Goal: Task Accomplishment & Management: Complete application form

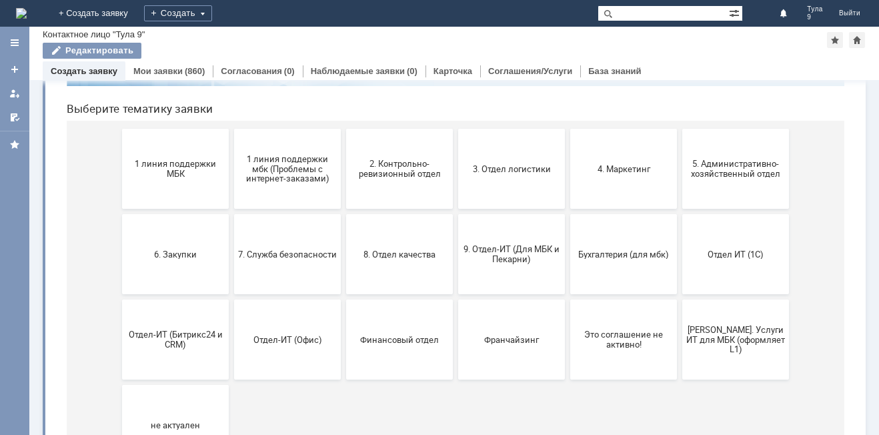
scroll to position [61, 0]
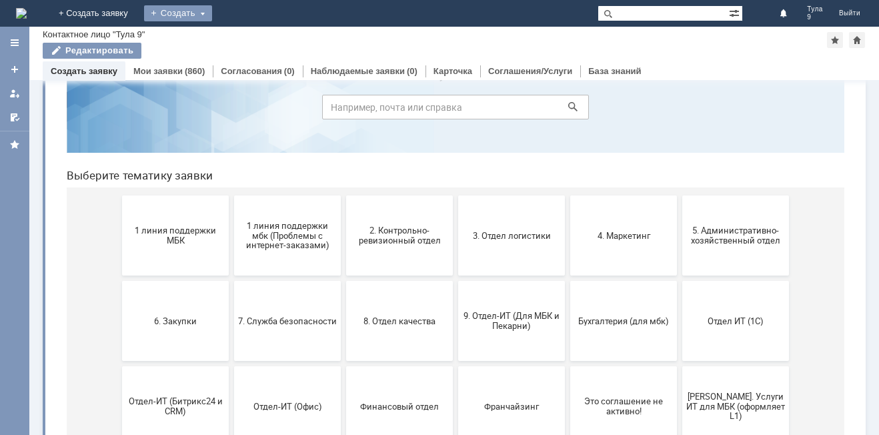
click at [212, 13] on div "Создать" at bounding box center [178, 13] width 68 height 16
click at [248, 32] on link "Заявка" at bounding box center [197, 40] width 101 height 16
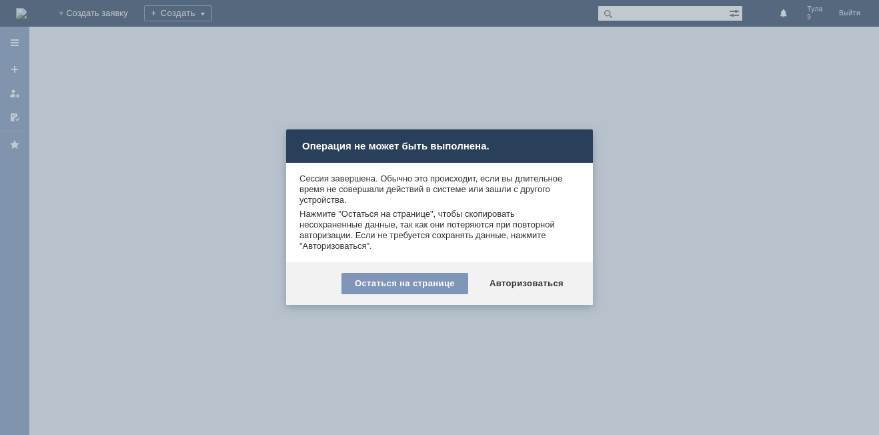
click at [582, 99] on div at bounding box center [439, 217] width 879 height 435
click at [213, 2] on div at bounding box center [439, 217] width 879 height 435
click at [425, 279] on div "Остаться на странице" at bounding box center [405, 283] width 127 height 21
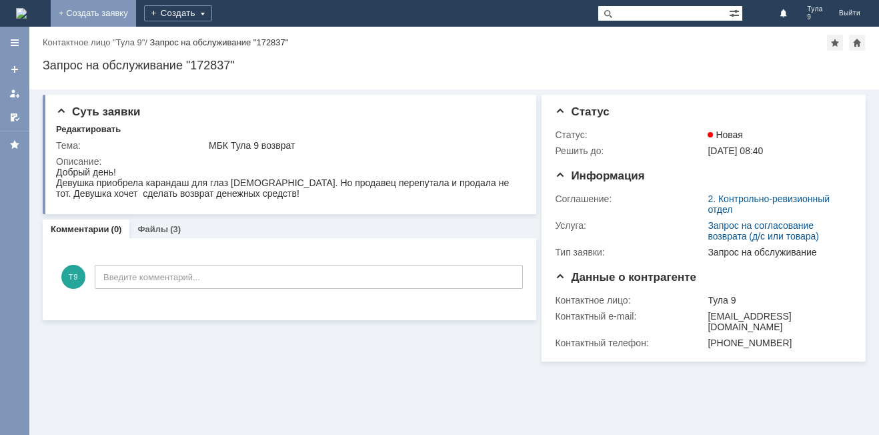
click at [136, 15] on link "+ Создать заявку" at bounding box center [93, 13] width 85 height 27
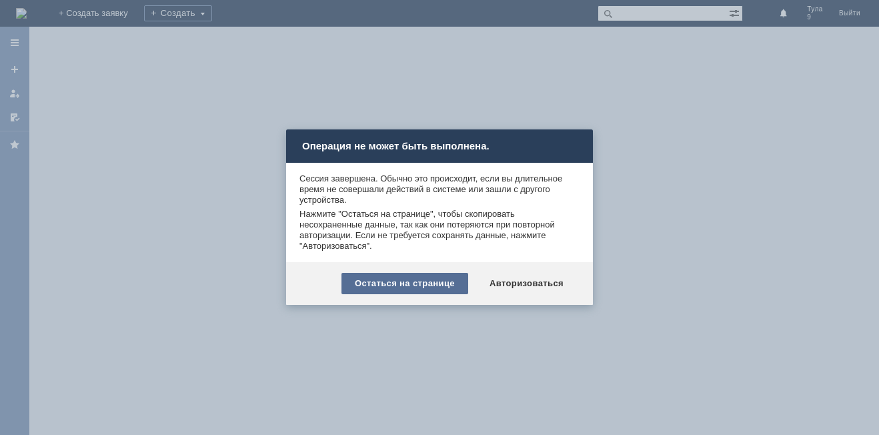
click at [394, 279] on div "Остаться на странице" at bounding box center [405, 283] width 127 height 21
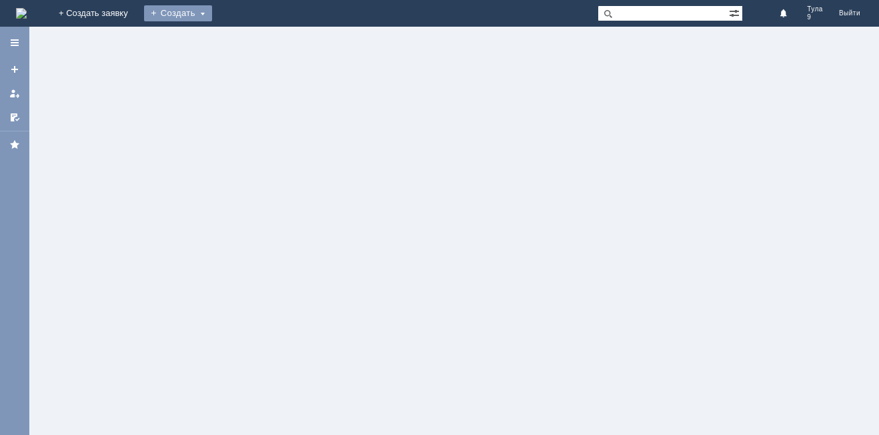
click at [212, 16] on div "Создать" at bounding box center [178, 13] width 68 height 16
click at [248, 35] on link "Заявка" at bounding box center [197, 40] width 101 height 16
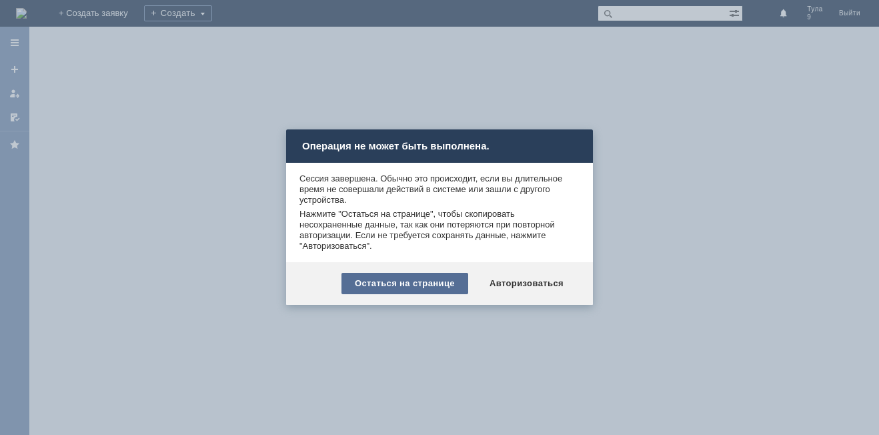
click at [462, 281] on div "Остаться на странице" at bounding box center [405, 283] width 127 height 21
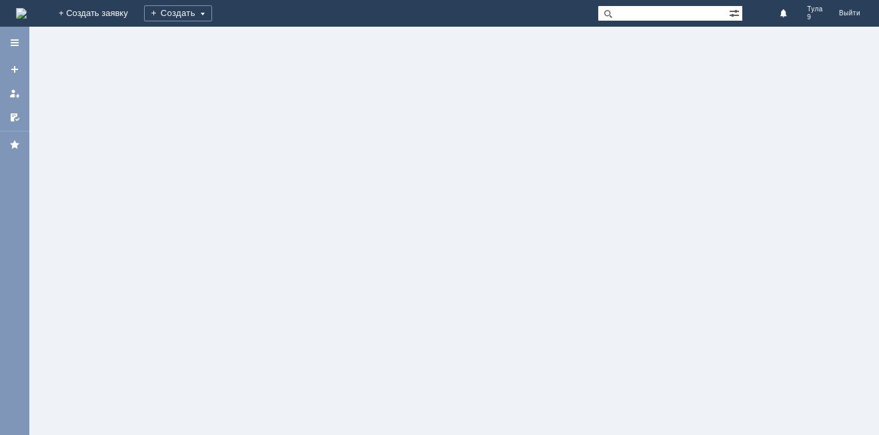
click at [27, 17] on img at bounding box center [21, 13] width 11 height 11
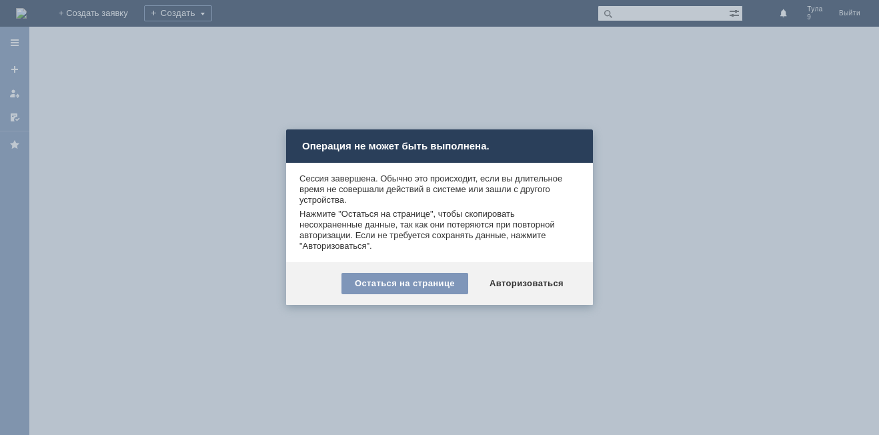
drag, startPoint x: 146, startPoint y: 146, endPoint x: 33, endPoint y: 70, distance: 136.0
click at [146, 145] on div at bounding box center [439, 217] width 879 height 435
click at [82, 147] on div at bounding box center [439, 217] width 879 height 435
click at [5, 38] on div at bounding box center [439, 217] width 879 height 435
click at [398, 287] on div "Остаться на странице" at bounding box center [405, 283] width 127 height 21
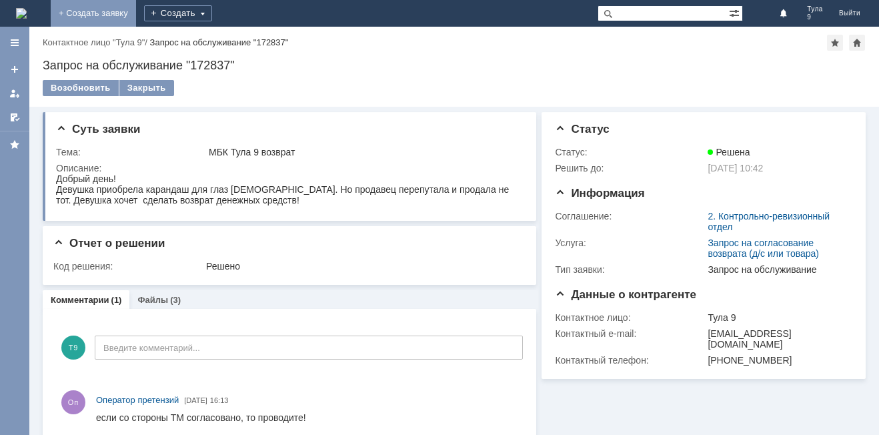
click at [136, 14] on link "+ Создать заявку" at bounding box center [93, 13] width 85 height 27
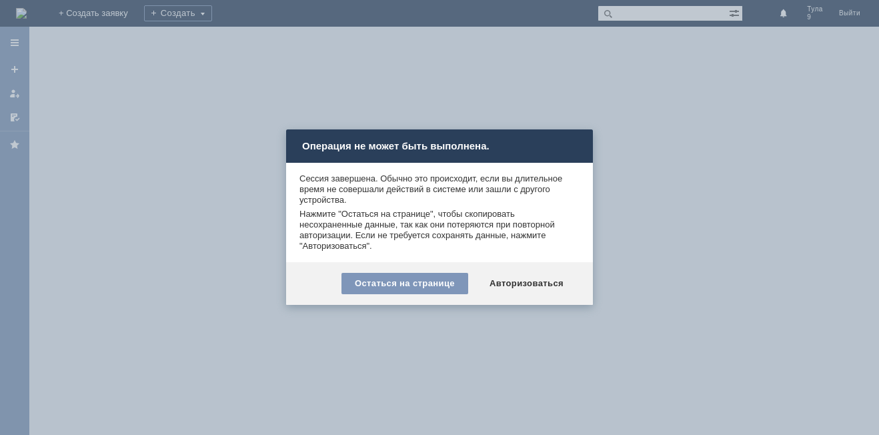
click at [737, 238] on div at bounding box center [439, 217] width 879 height 435
click at [504, 286] on div "Авторизоваться" at bounding box center [526, 283] width 101 height 21
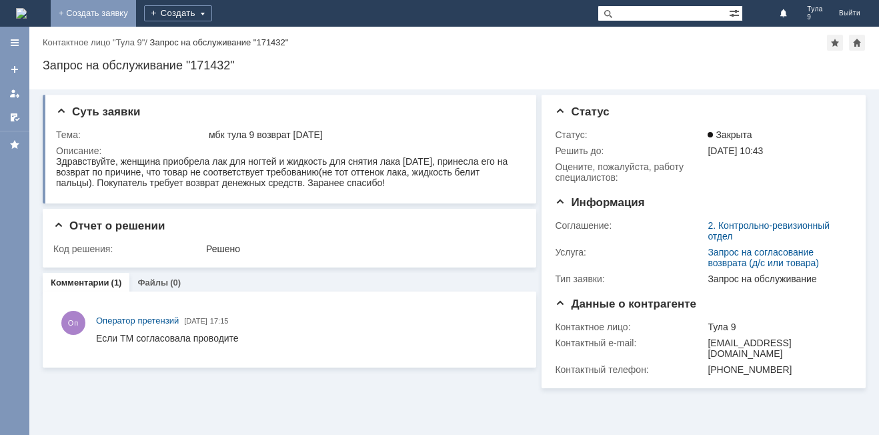
click at [136, 7] on link "+ Создать заявку" at bounding box center [93, 13] width 85 height 27
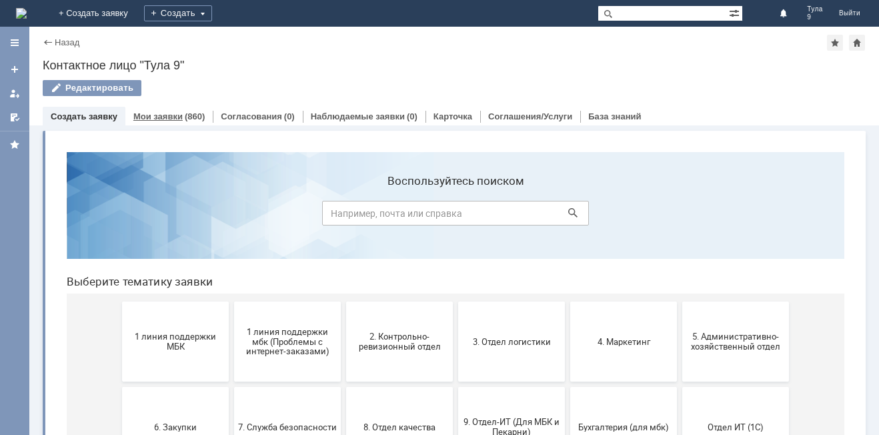
click at [175, 114] on link "Мои заявки" at bounding box center [157, 116] width 49 height 10
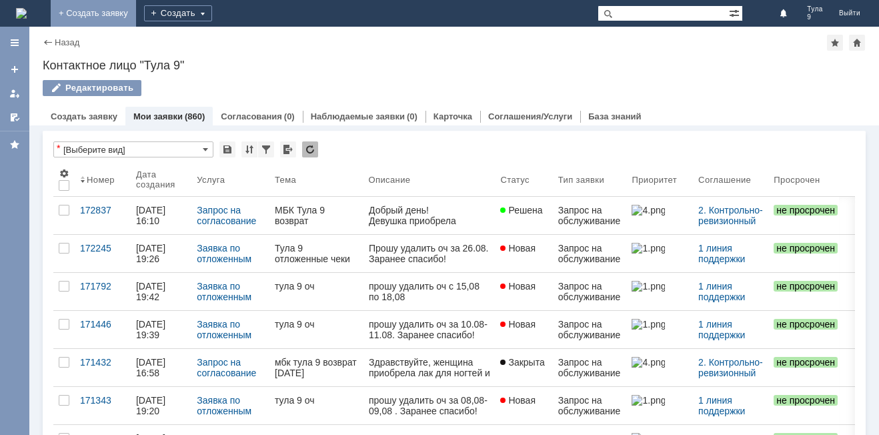
click at [136, 9] on link "+ Создать заявку" at bounding box center [93, 13] width 85 height 27
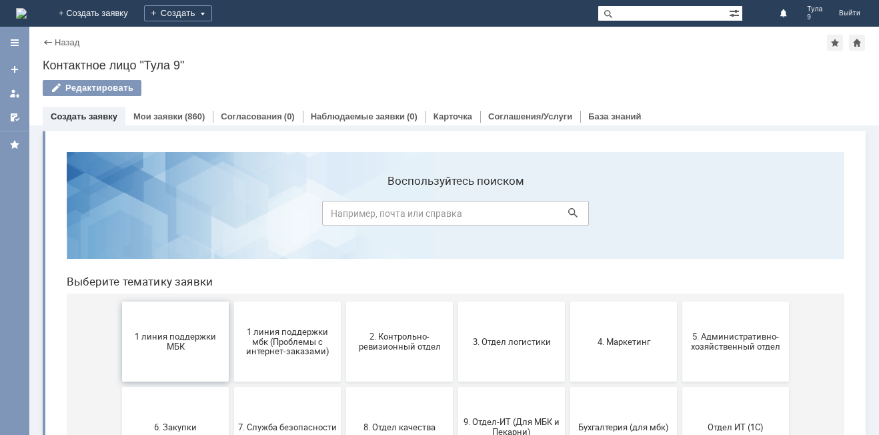
click at [192, 359] on button "1 линия поддержки МБК" at bounding box center [175, 342] width 107 height 80
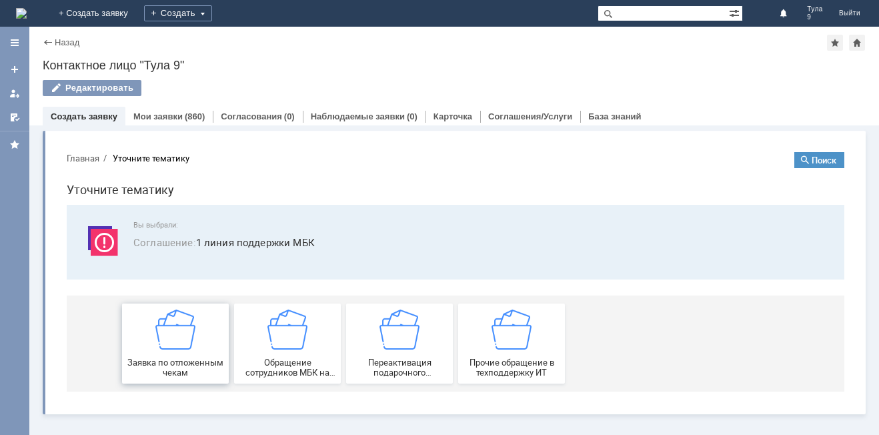
click at [192, 346] on img at bounding box center [175, 330] width 40 height 40
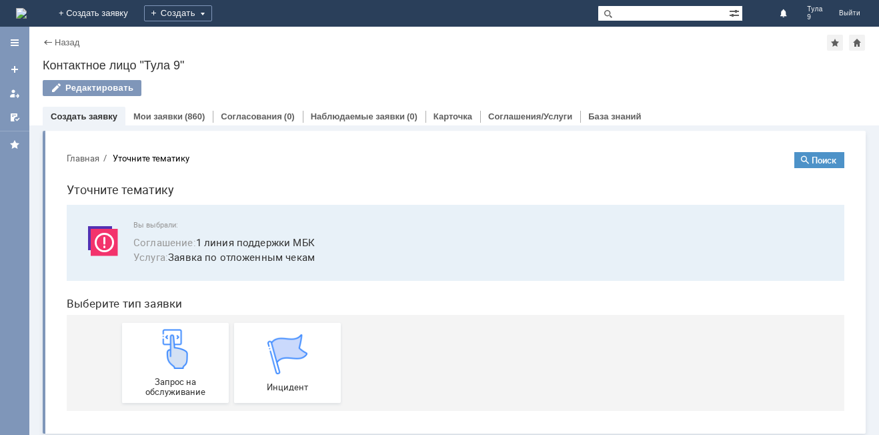
click at [192, 346] on div "Запрос на обслуживание" at bounding box center [175, 363] width 99 height 68
click at [140, 97] on div "Редактировать" at bounding box center [454, 94] width 823 height 28
click at [153, 115] on link "Мои заявки" at bounding box center [157, 116] width 49 height 10
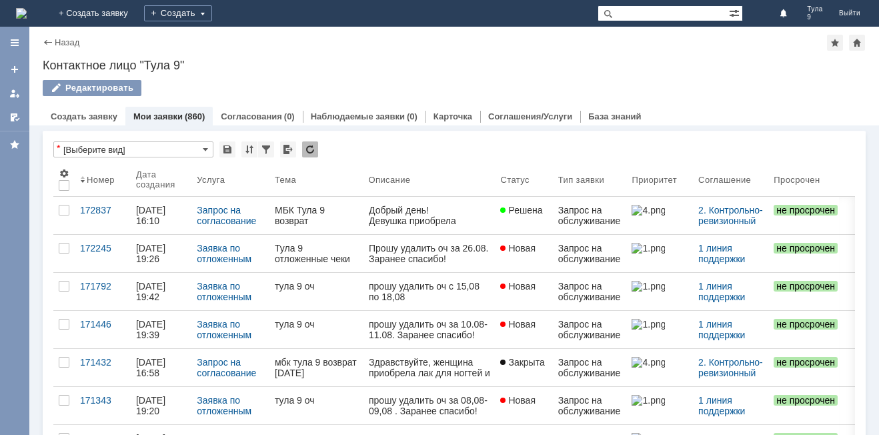
click at [152, 119] on link "Мои заявки" at bounding box center [157, 116] width 49 height 10
click at [154, 117] on link "Мои заявки" at bounding box center [157, 116] width 49 height 10
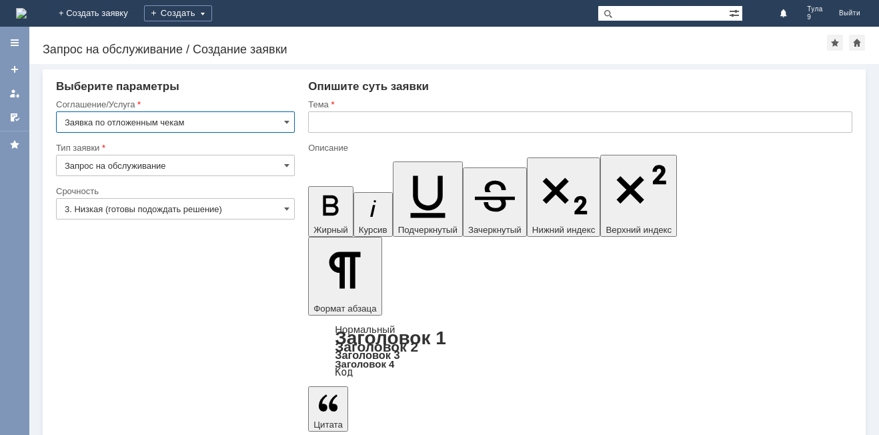
click at [335, 129] on input "text" at bounding box center [580, 121] width 544 height 21
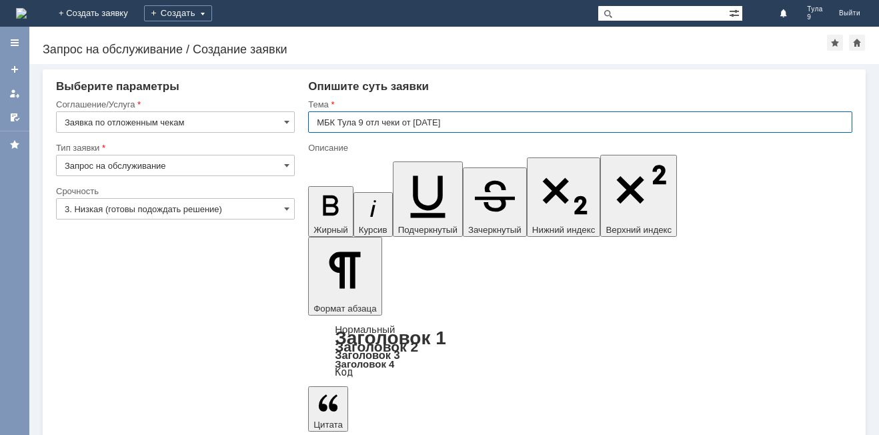
type input "МБК Тула 9 отл чеки от [DATE]"
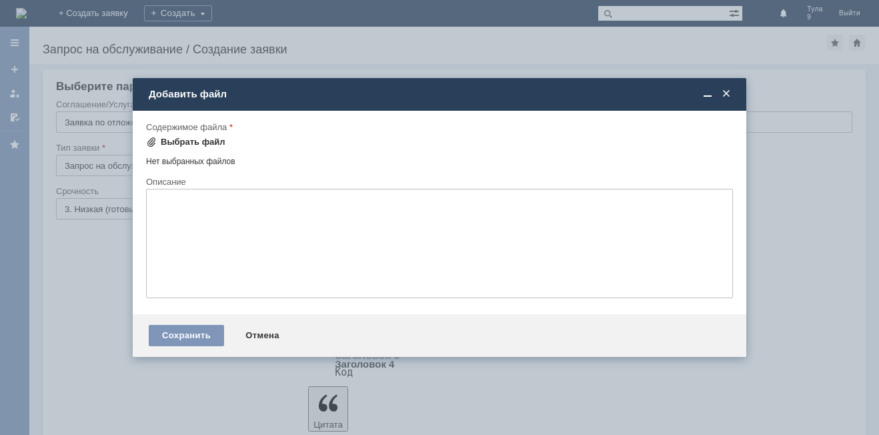
click at [153, 148] on div "Выбрать файл" at bounding box center [185, 142] width 79 height 16
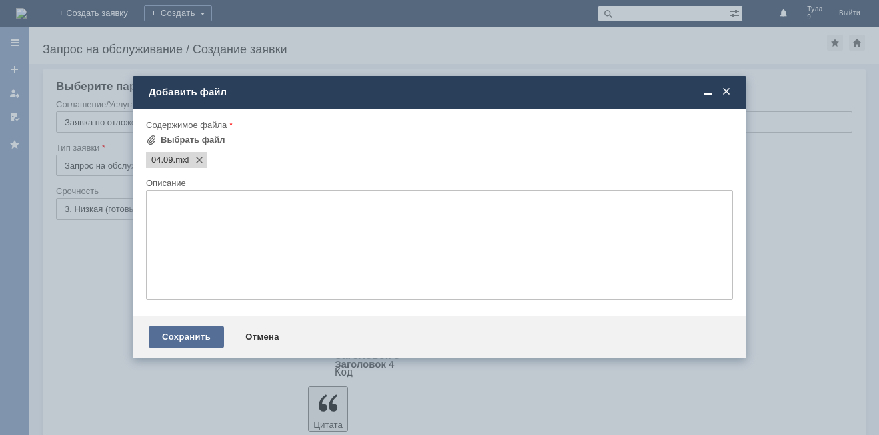
click at [205, 332] on div "Сохранить" at bounding box center [186, 336] width 75 height 21
